Goal: Task Accomplishment & Management: Complete application form

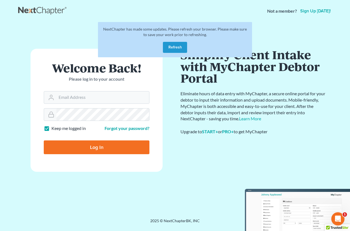
drag, startPoint x: 180, startPoint y: 43, endPoint x: 170, endPoint y: 50, distance: 12.4
click at [180, 43] on div "NextChapter has made some updates. Please refresh your browser. Please make sur…" at bounding box center [175, 39] width 154 height 35
click at [173, 48] on button "Refresh" at bounding box center [175, 47] width 24 height 11
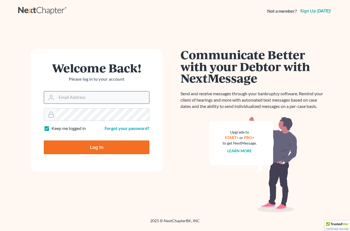
click at [83, 94] on input "Email Address" at bounding box center [102, 97] width 93 height 12
type input "lapointe@robertlapointe.com"
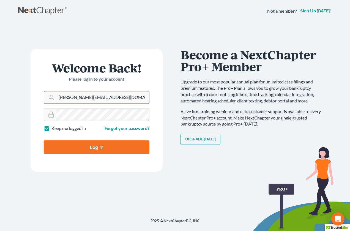
click at [44, 140] on input "Log In" at bounding box center [97, 147] width 106 height 14
type input "Thinking..."
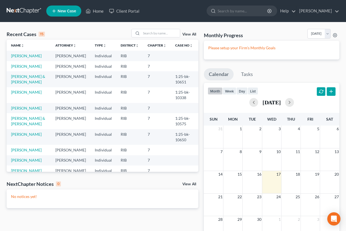
click at [70, 11] on span "New Case" at bounding box center [67, 11] width 18 height 4
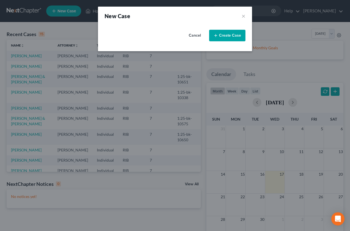
select select "71"
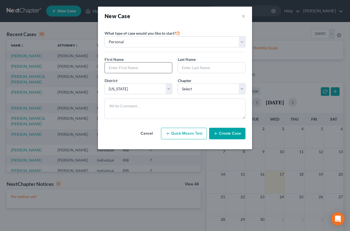
click at [118, 67] on input "text" at bounding box center [138, 68] width 67 height 10
type input "[PERSON_NAME]"
select select "0"
click at [213, 136] on button "Create Case" at bounding box center [227, 134] width 36 height 12
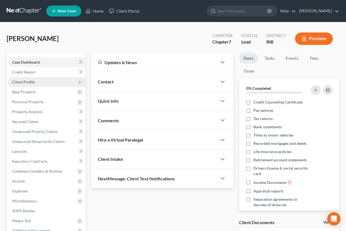
click at [30, 83] on span "Client Profile" at bounding box center [23, 82] width 23 height 5
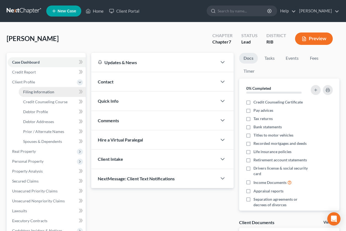
click at [31, 89] on span "Filing Information" at bounding box center [38, 91] width 31 height 5
select select "1"
select select "0"
select select "71"
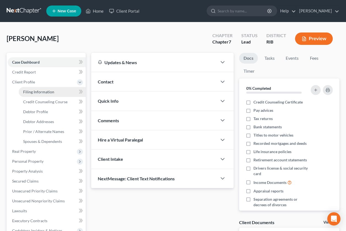
select select "41"
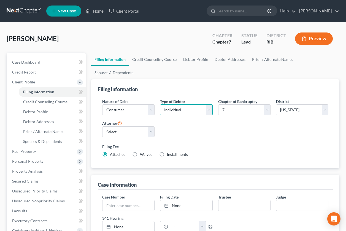
click at [211, 104] on select "Select Individual Joint" at bounding box center [186, 109] width 52 height 11
select select "1"
click at [160, 104] on select "Select Individual Joint" at bounding box center [186, 109] width 52 height 11
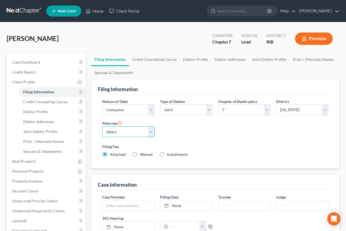
click at [149, 132] on select "Select [PERSON_NAME] - MAB [PERSON_NAME] - MAB [PERSON_NAME] - RIB" at bounding box center [128, 131] width 52 height 11
select select "2"
click at [102, 126] on select "Select [PERSON_NAME] - MAB [PERSON_NAME] - MAB [PERSON_NAME] - RIB" at bounding box center [128, 131] width 52 height 11
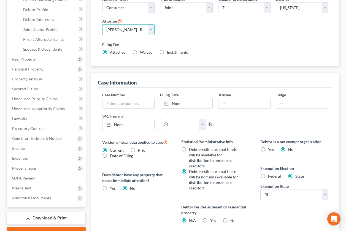
scroll to position [104, 0]
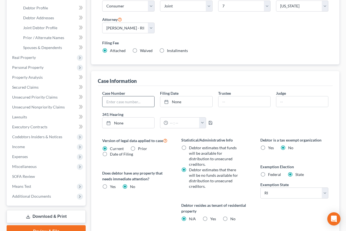
click at [115, 102] on input "text" at bounding box center [128, 101] width 52 height 10
drag, startPoint x: 115, startPoint y: 104, endPoint x: 120, endPoint y: 104, distance: 5.2
click at [115, 104] on input "text" at bounding box center [128, 101] width 52 height 10
click at [245, 114] on div "Case Number Filing Date None close Date Time chevron_left [DATE] chevron_right …" at bounding box center [215, 111] width 232 height 42
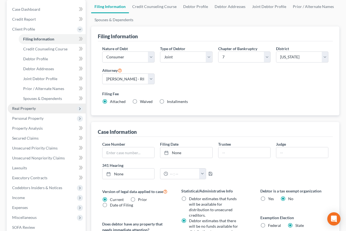
scroll to position [34, 0]
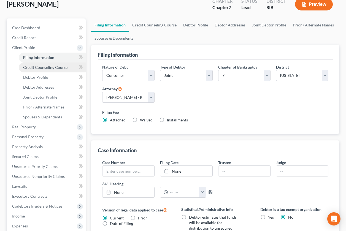
click at [40, 68] on span "Credit Counseling Course" at bounding box center [45, 67] width 44 height 5
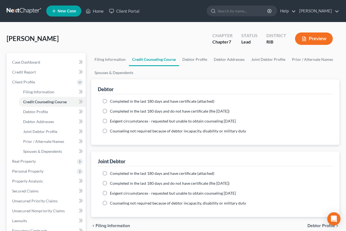
click at [110, 100] on label "Completed in the last 180 days and have certificate (attached)" at bounding box center [162, 102] width 104 height 6
click at [112, 100] on input "Completed in the last 180 days and have certificate (attached)" at bounding box center [114, 101] width 4 height 4
radio input "true"
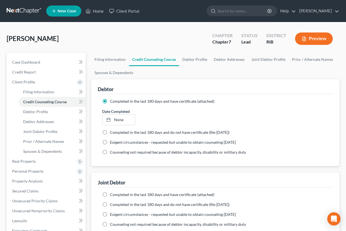
click at [110, 193] on label "Completed in the last 180 days and have certificate (attached)" at bounding box center [162, 195] width 104 height 6
click at [112, 193] on input "Completed in the last 180 days and have certificate (attached)" at bounding box center [114, 194] width 4 height 4
radio input "true"
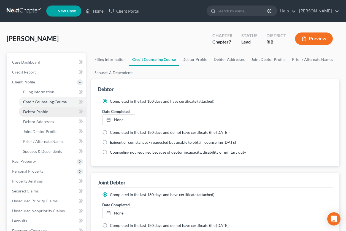
drag, startPoint x: 41, startPoint y: 108, endPoint x: 49, endPoint y: 113, distance: 9.2
click at [41, 109] on link "Debtor Profile" at bounding box center [52, 112] width 67 height 10
select select "1"
select select "0"
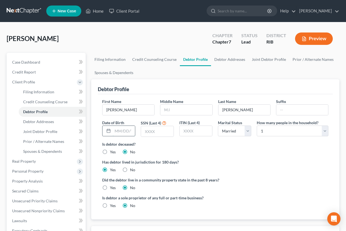
click at [127, 134] on input "text" at bounding box center [124, 131] width 22 height 10
type input "05191964"
type input "0497"
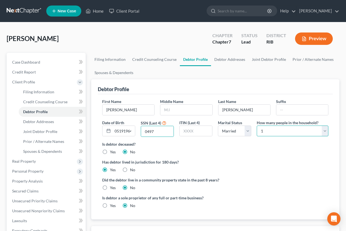
click at [324, 130] on select "Select 1 2 3 4 5 6 7 8 9 10 11 12 13 14 15 16 17 18 19 20" at bounding box center [293, 131] width 72 height 11
select select "1"
click at [257, 126] on select "Select 1 2 3 4 5 6 7 8 9 10 11 12 13 14 15 16 17 18 19 20" at bounding box center [293, 131] width 72 height 11
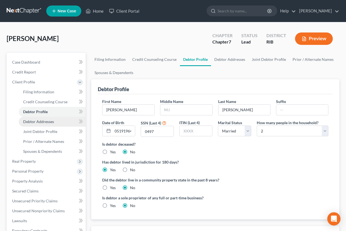
click at [53, 123] on span "Debtor Addresses" at bounding box center [38, 121] width 31 height 5
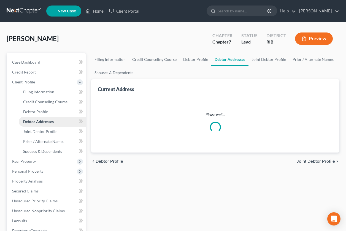
select select "0"
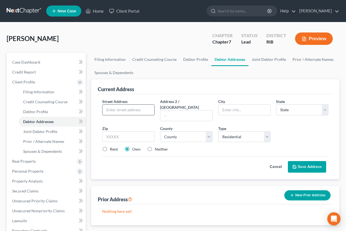
click at [116, 107] on input "text" at bounding box center [128, 110] width 52 height 10
type input "[STREET_ADDRESS]"
type input "Apt. 18"
type input "Pawtucket"
select select "41"
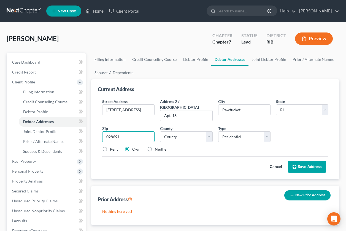
type input "028691"
drag, startPoint x: 104, startPoint y: 143, endPoint x: 154, endPoint y: 145, distance: 49.9
click at [110, 146] on label "Rent" at bounding box center [114, 149] width 8 height 6
click at [112, 146] on input "Rent" at bounding box center [114, 148] width 4 height 4
radio input "true"
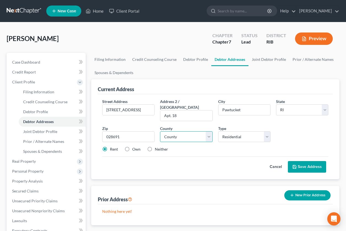
click at [210, 132] on select "County [GEOGRAPHIC_DATA] [GEOGRAPHIC_DATA] [GEOGRAPHIC_DATA] [GEOGRAPHIC_DATA] …" at bounding box center [186, 136] width 52 height 11
select select "3"
click at [160, 131] on select "County [GEOGRAPHIC_DATA] [GEOGRAPHIC_DATA] [GEOGRAPHIC_DATA] [GEOGRAPHIC_DATA] …" at bounding box center [186, 136] width 52 height 11
drag, startPoint x: 297, startPoint y: 160, endPoint x: 265, endPoint y: 171, distance: 33.8
click at [297, 165] on icon at bounding box center [294, 167] width 4 height 4
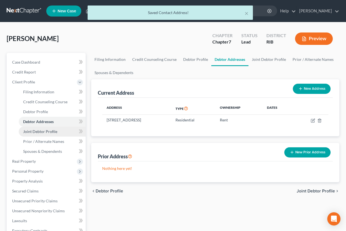
click at [61, 130] on link "Joint Debtor Profile" at bounding box center [52, 132] width 67 height 10
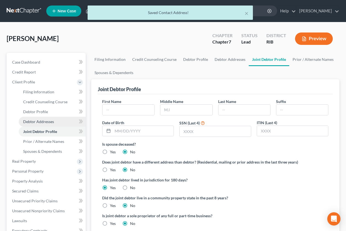
click at [61, 124] on link "Debtor Addresses" at bounding box center [52, 122] width 67 height 10
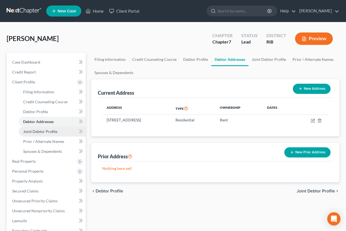
click at [63, 129] on link "Joint Debtor Profile" at bounding box center [52, 132] width 67 height 10
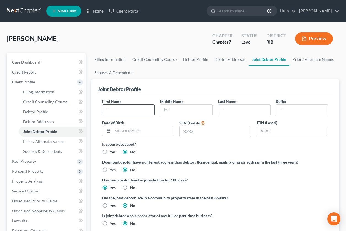
click at [110, 113] on input "text" at bounding box center [128, 110] width 52 height 10
type input "[PERSON_NAME]"
type input "[DATE]"
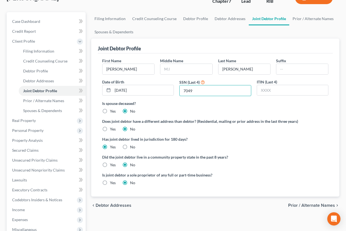
scroll to position [69, 0]
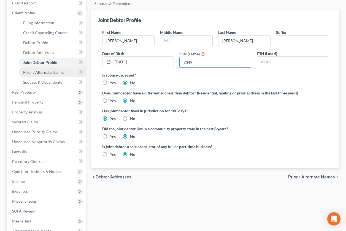
type input "7049"
click at [48, 75] on link "Prior / Alternate Names" at bounding box center [52, 72] width 67 height 10
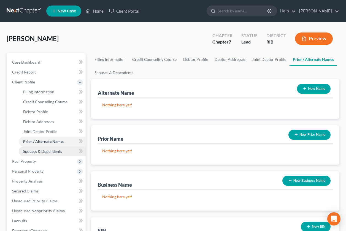
click at [51, 151] on span "Spouses & Dependents" at bounding box center [42, 151] width 39 height 5
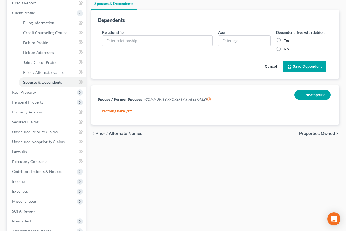
scroll to position [69, 0]
click at [40, 94] on span "Real Property" at bounding box center [47, 92] width 78 height 10
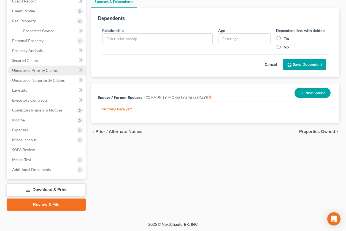
scroll to position [72, 0]
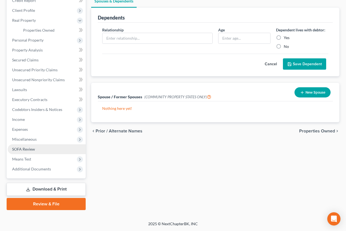
click at [57, 151] on link "SOFA Review" at bounding box center [47, 149] width 78 height 10
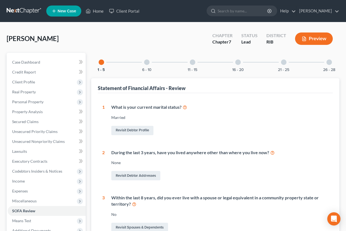
click at [148, 63] on div at bounding box center [147, 62] width 6 height 6
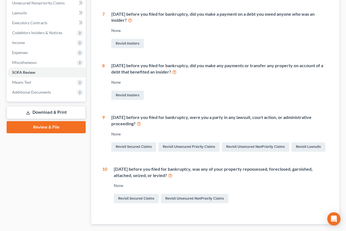
scroll to position [138, 0]
click at [291, 152] on link "Revisit Lawsuits" at bounding box center [308, 146] width 34 height 9
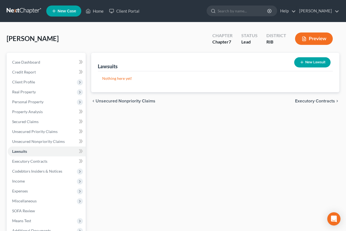
click at [307, 62] on button "New Lawsuit" at bounding box center [312, 62] width 36 height 10
select select "0"
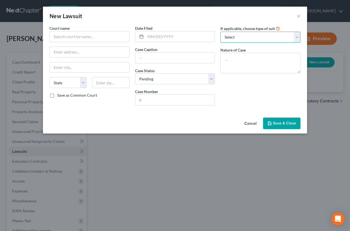
click at [296, 40] on select "Select Repossession Garnishment Foreclosure Attached, Seized, Or Levied Other" at bounding box center [261, 37] width 80 height 11
select select "4"
click at [221, 32] on select "Select Repossession Garnishment Foreclosure Attached, Seized, Or Levied Other" at bounding box center [261, 37] width 80 height 11
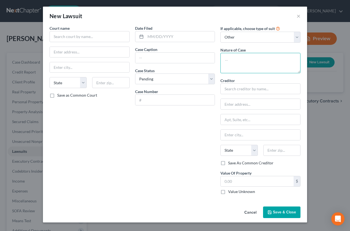
click at [235, 61] on textarea at bounding box center [261, 63] width 80 height 20
type textarea "Debt collection"
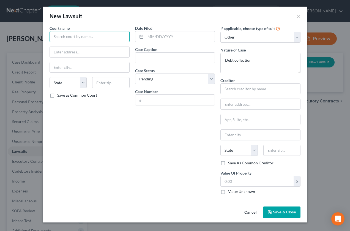
drag, startPoint x: 67, startPoint y: 34, endPoint x: 74, endPoint y: 32, distance: 7.3
click at [67, 34] on input "text" at bounding box center [90, 36] width 80 height 11
type input "6th District Court"
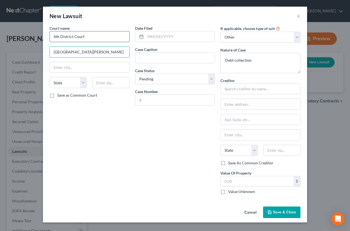
type input "[GEOGRAPHIC_DATA][PERSON_NAME]"
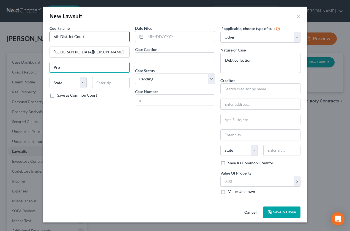
type input "[GEOGRAPHIC_DATA]"
type input "02906"
select select "41"
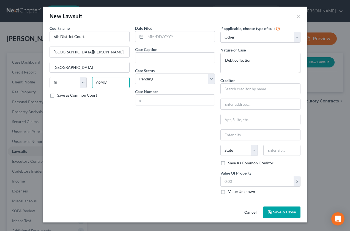
click at [112, 81] on input "02906" at bounding box center [110, 82] width 37 height 11
type input "02903"
drag, startPoint x: 54, startPoint y: 96, endPoint x: 153, endPoint y: 101, distance: 99.5
click at [57, 96] on label "Save as Common Court" at bounding box center [77, 96] width 40 height 6
click at [59, 96] on input "Save as Common Court" at bounding box center [61, 95] width 4 height 4
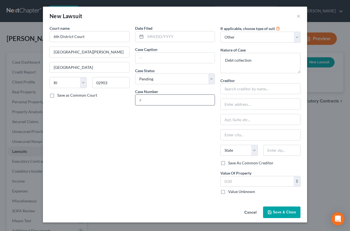
checkbox input "true"
click at [167, 39] on input "text" at bounding box center [180, 36] width 69 height 10
type input "[DATE]"
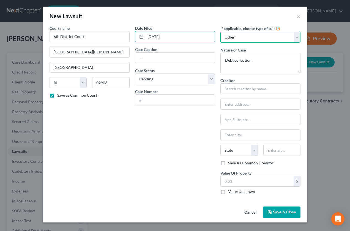
click at [294, 37] on select "Select Repossession Garnishment Foreclosure Attached, Seized, Or Levied Other" at bounding box center [261, 37] width 80 height 11
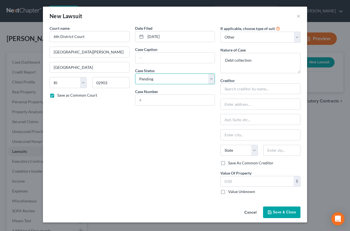
click at [211, 79] on select "Select Pending On Appeal Concluded" at bounding box center [175, 79] width 80 height 11
click at [151, 99] on input "text" at bounding box center [175, 100] width 80 height 10
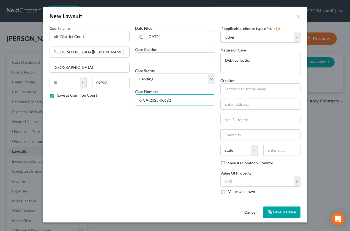
type input "6-CA-2025-06692"
drag, startPoint x: 274, startPoint y: 212, endPoint x: 257, endPoint y: 213, distance: 16.6
click at [273, 212] on span "Save & Close" at bounding box center [284, 212] width 23 height 5
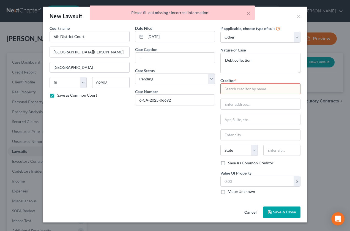
click at [282, 214] on span "Save & Close" at bounding box center [284, 212] width 23 height 5
click at [237, 87] on input "text" at bounding box center [261, 88] width 80 height 11
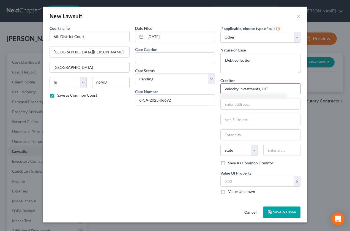
type input "Velocity Investments, LLC"
type input "c/[PERSON_NAME], Factor, [PERSON_NAME] & [PERSON_NAME]"
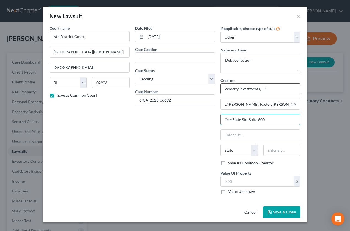
type input "One State Ste. Suite 600"
type input "[GEOGRAPHIC_DATA]"
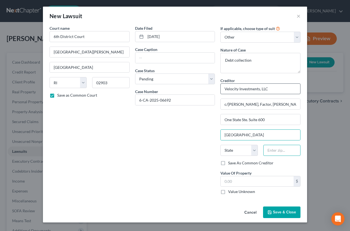
type input "02906"
select select "41"
drag, startPoint x: 281, startPoint y: 151, endPoint x: 273, endPoint y: 152, distance: 8.6
click at [281, 151] on input "02906" at bounding box center [281, 150] width 37 height 11
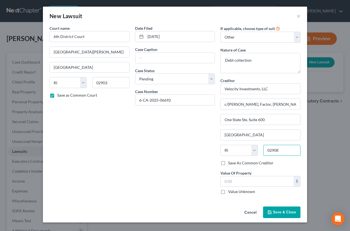
type input "02908"
click at [290, 213] on span "Save & Close" at bounding box center [284, 212] width 23 height 5
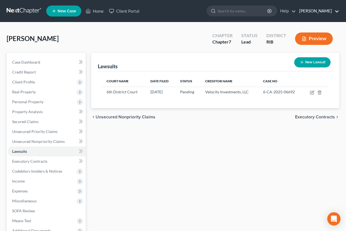
click at [305, 12] on link "[PERSON_NAME]" at bounding box center [317, 11] width 43 height 10
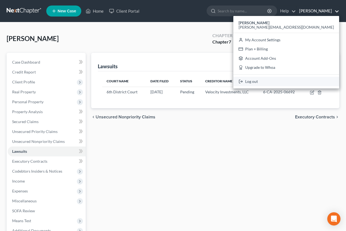
click at [295, 83] on link "Log out" at bounding box center [286, 81] width 106 height 9
